Goal: Check status

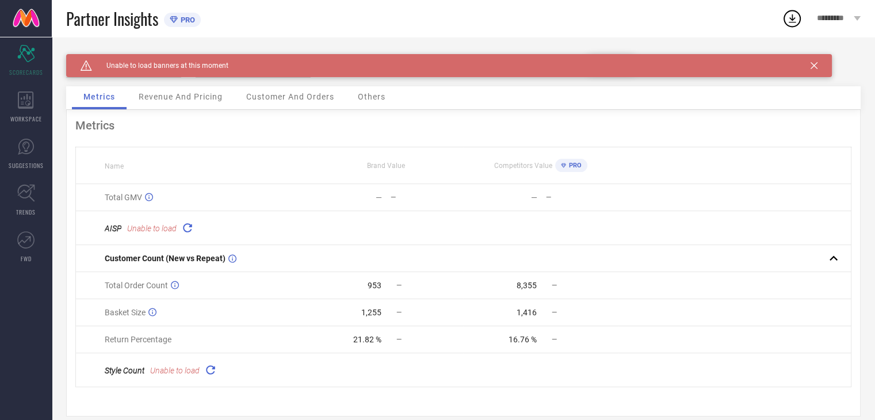
click at [808, 67] on div "Caution Created with Sketch. Unable to load banners at this moment" at bounding box center [448, 65] width 765 height 23
click at [812, 66] on icon at bounding box center [813, 65] width 7 height 7
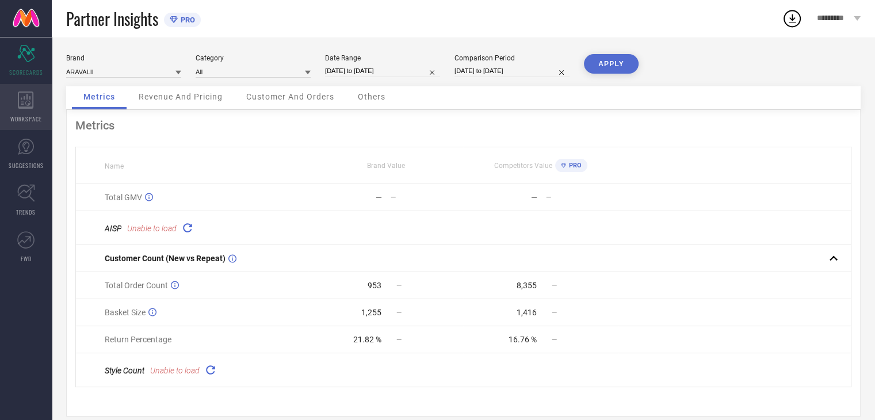
click at [24, 116] on span "WORKSPACE" at bounding box center [26, 118] width 32 height 9
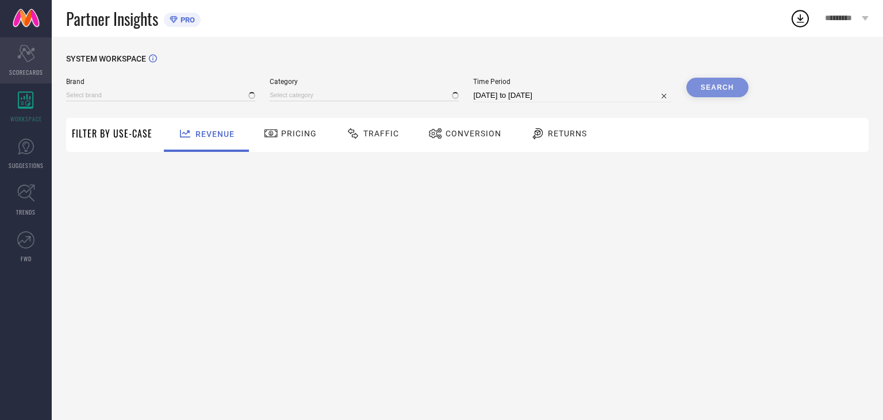
type input "ARAVALII"
type input "All"
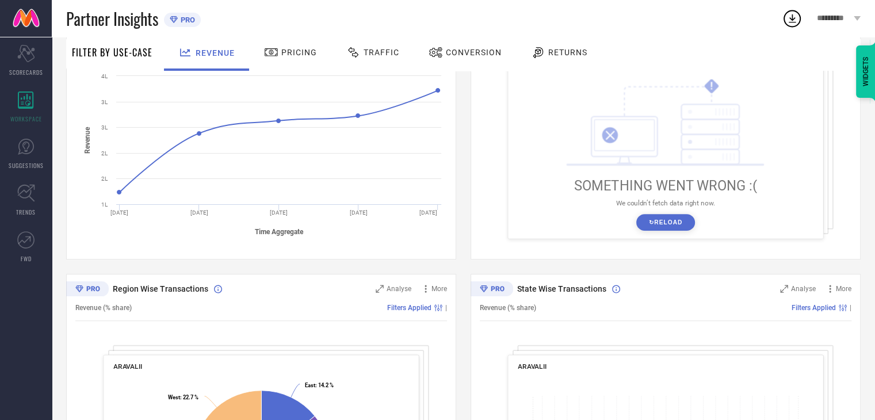
scroll to position [230, 0]
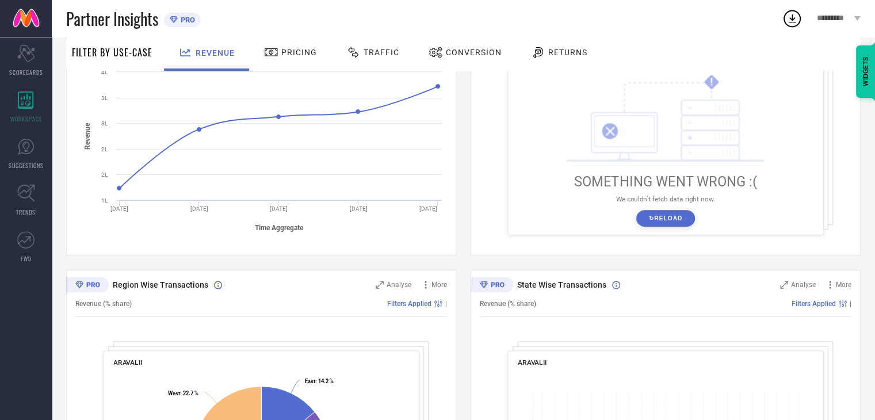
click at [636, 224] on button "↻ Reload" at bounding box center [665, 218] width 58 height 17
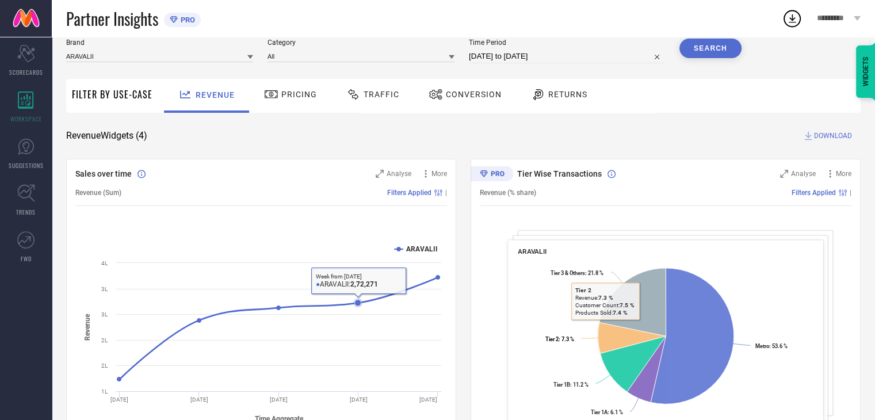
scroll to position [0, 0]
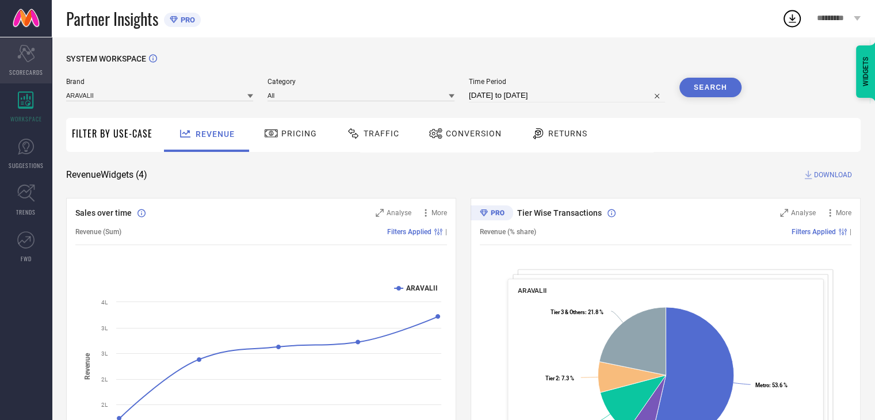
click at [32, 57] on icon "Scorecard" at bounding box center [26, 53] width 18 height 17
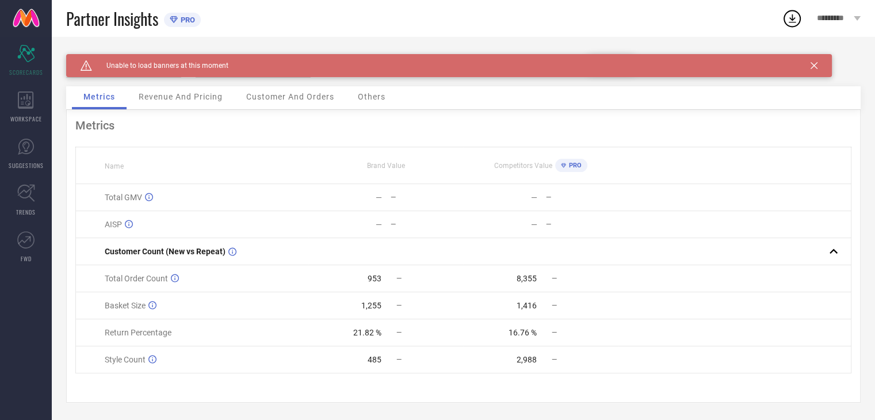
click at [820, 63] on div "Caution Created with Sketch. Unable to load banners at this moment" at bounding box center [448, 65] width 765 height 23
click at [814, 64] on icon at bounding box center [813, 65] width 7 height 7
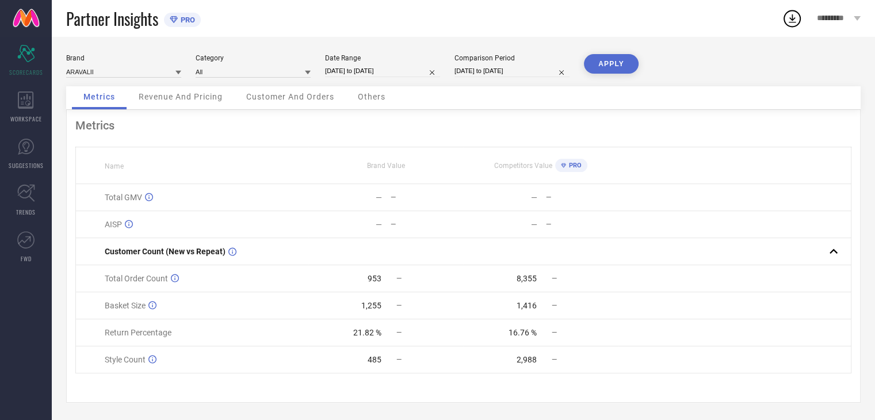
scroll to position [3, 0]
click at [572, 167] on div "PRO" at bounding box center [568, 165] width 26 height 13
click at [573, 163] on span "PRO" at bounding box center [574, 165] width 16 height 7
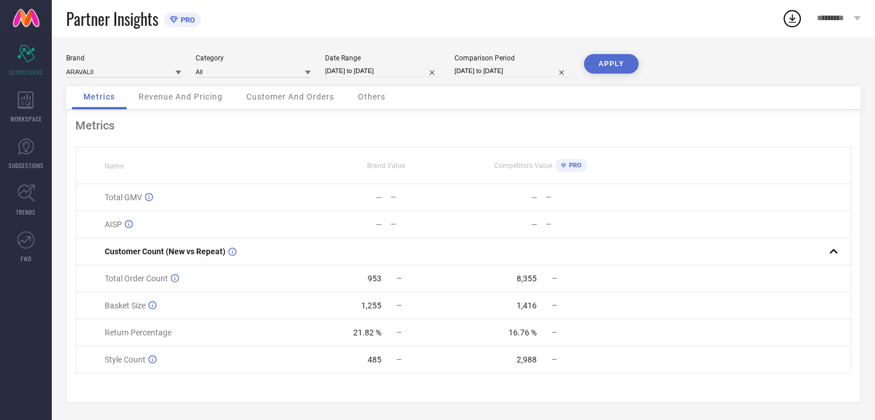
click at [159, 95] on span "Revenue And Pricing" at bounding box center [181, 96] width 84 height 9
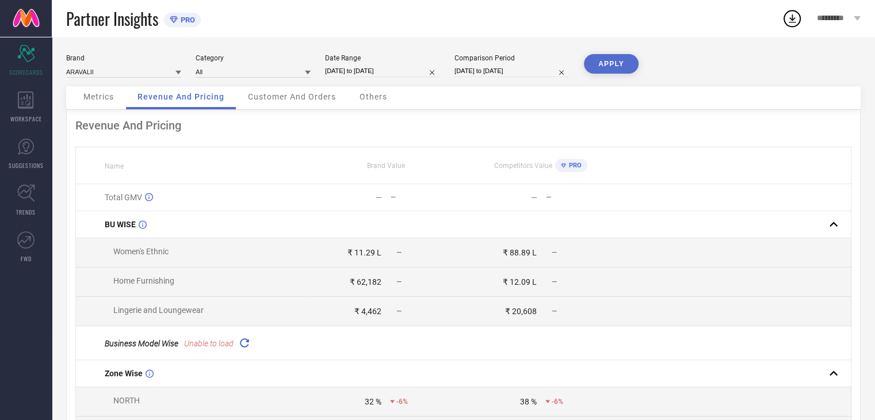
click at [267, 95] on span "Customer And Orders" at bounding box center [292, 96] width 88 height 9
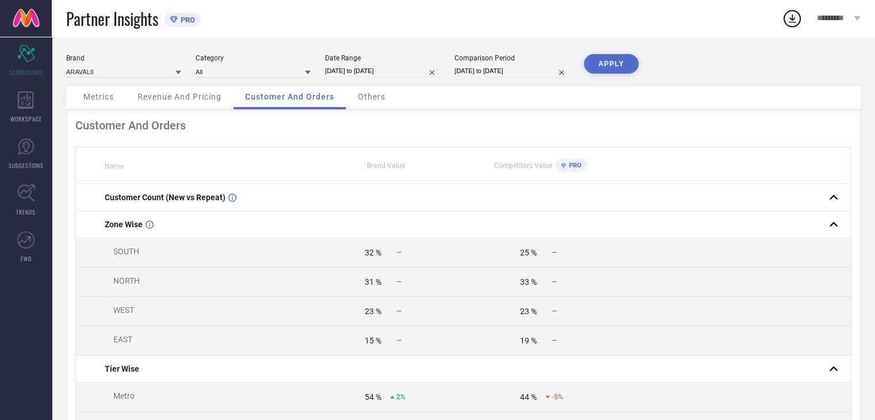
click at [194, 93] on span "Revenue And Pricing" at bounding box center [179, 96] width 84 height 9
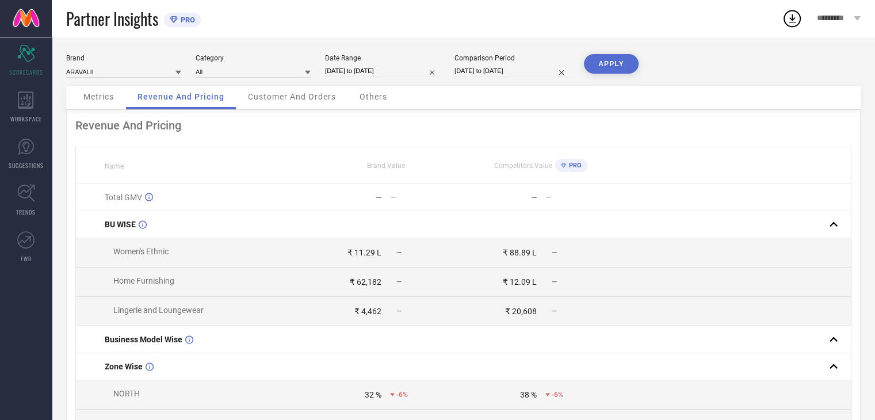
click at [251, 95] on span "Customer And Orders" at bounding box center [292, 96] width 88 height 9
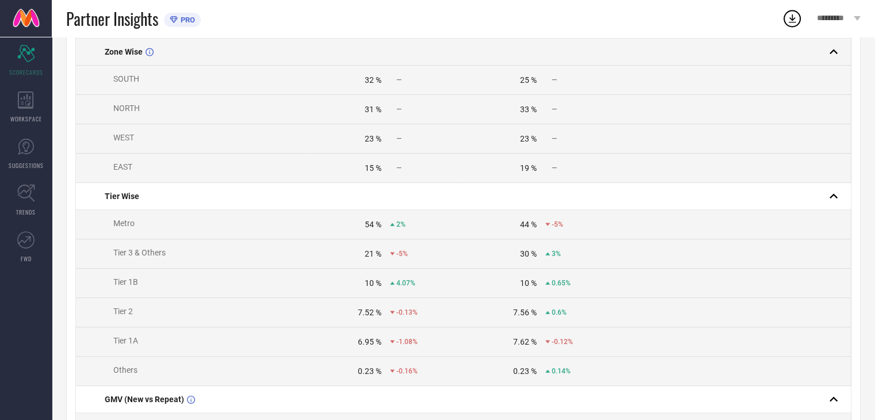
scroll to position [230, 0]
